Goal: Task Accomplishment & Management: Manage account settings

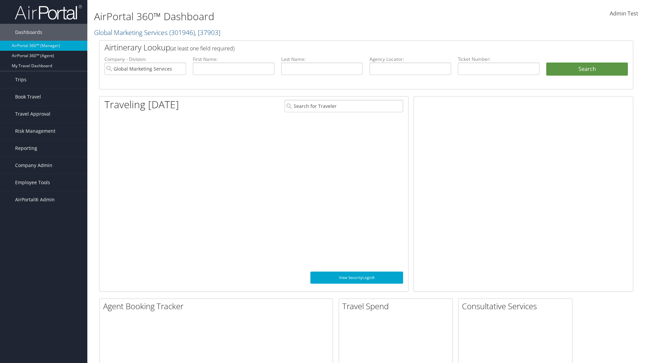
click at [44, 165] on span "Company Admin" at bounding box center [33, 165] width 37 height 17
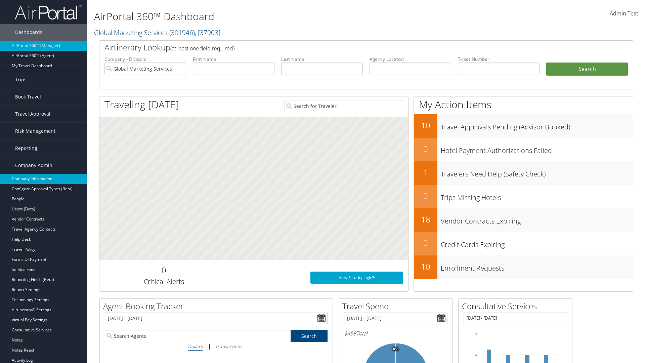
click at [44, 179] on link "Company Information" at bounding box center [43, 179] width 87 height 10
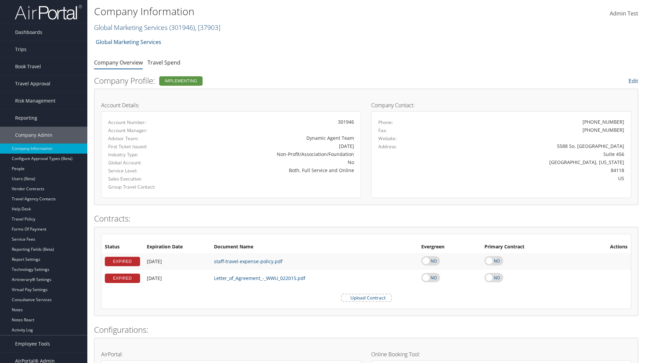
click at [130, 27] on link "Global Marketing Services ( 301946 ) , [ 37903 ]" at bounding box center [157, 27] width 126 height 9
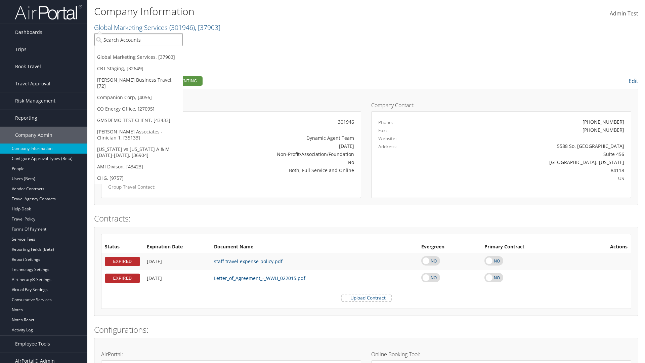
click at [138, 40] on input "search" at bounding box center [138, 40] width 88 height 12
type input "CBTSTG"
click at [138, 52] on div "CBT Staging (CBTSTG), [32649]" at bounding box center [139, 52] width 96 height 6
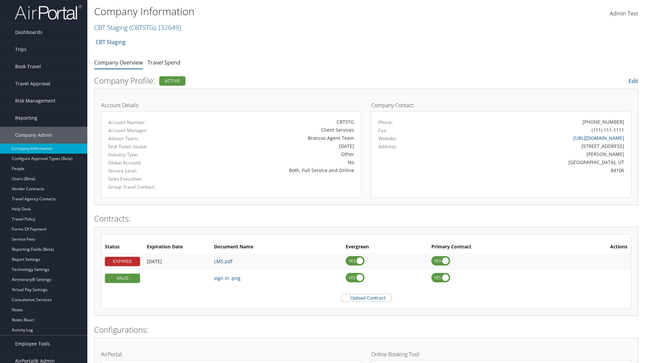
scroll to position [312, 0]
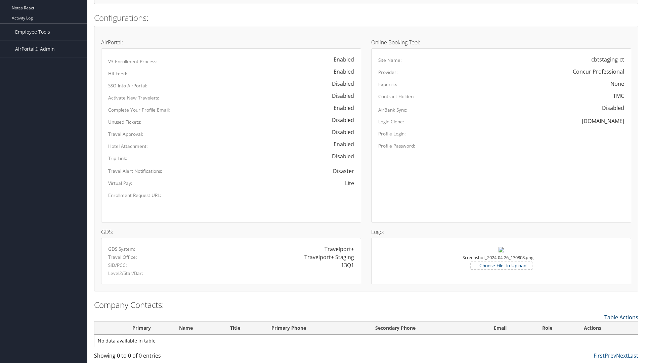
click at [621, 317] on link "Table Actions" at bounding box center [621, 316] width 34 height 7
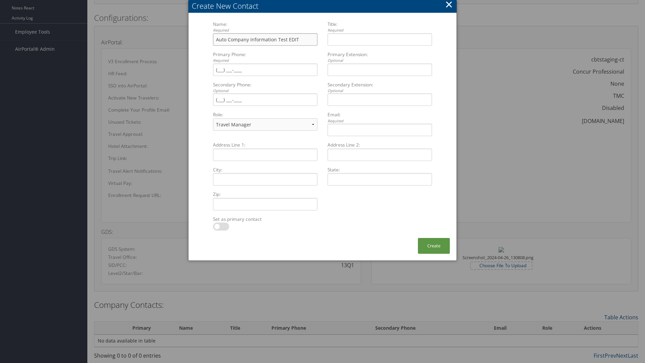
type input "Auto Company Information Test EDIT"
type input "Company Information Title EDIT"
type input "(801) 534-4900"
select select "EX"
type input "(801) 534-4900"
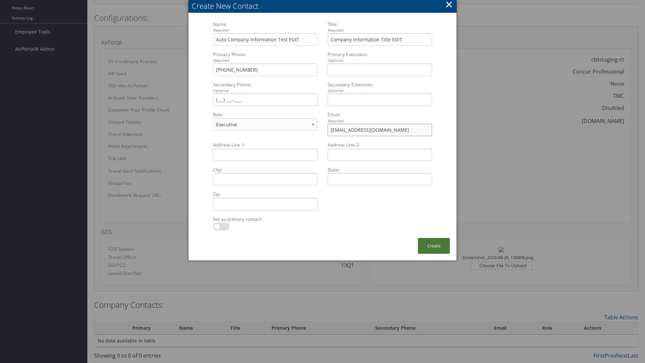
type input "sample@cbtravel.com"
click at [434, 246] on button "Create" at bounding box center [434, 246] width 32 height 16
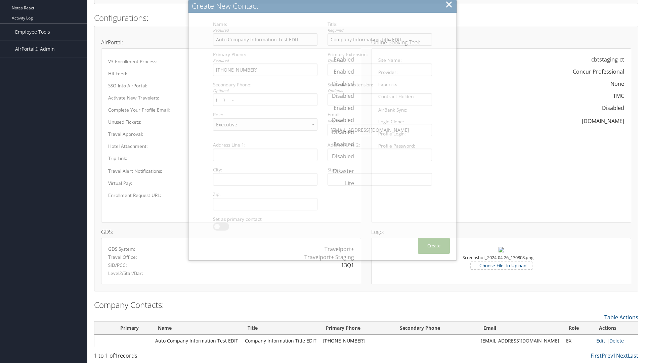
click at [598, 340] on link "Edit" at bounding box center [600, 340] width 9 height 6
type input "(801) 534-4900"
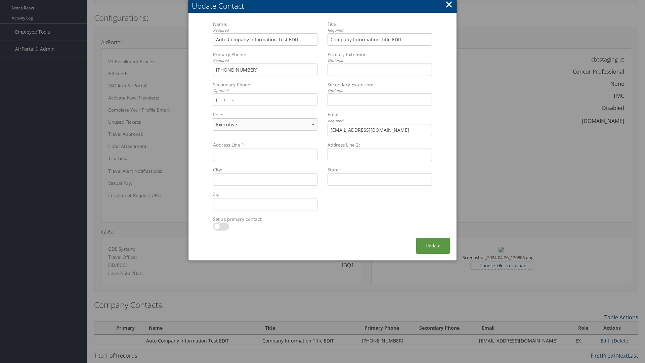
select select "FA"
click at [433, 246] on button "Update" at bounding box center [433, 246] width 34 height 16
